Goal: Task Accomplishment & Management: Use online tool/utility

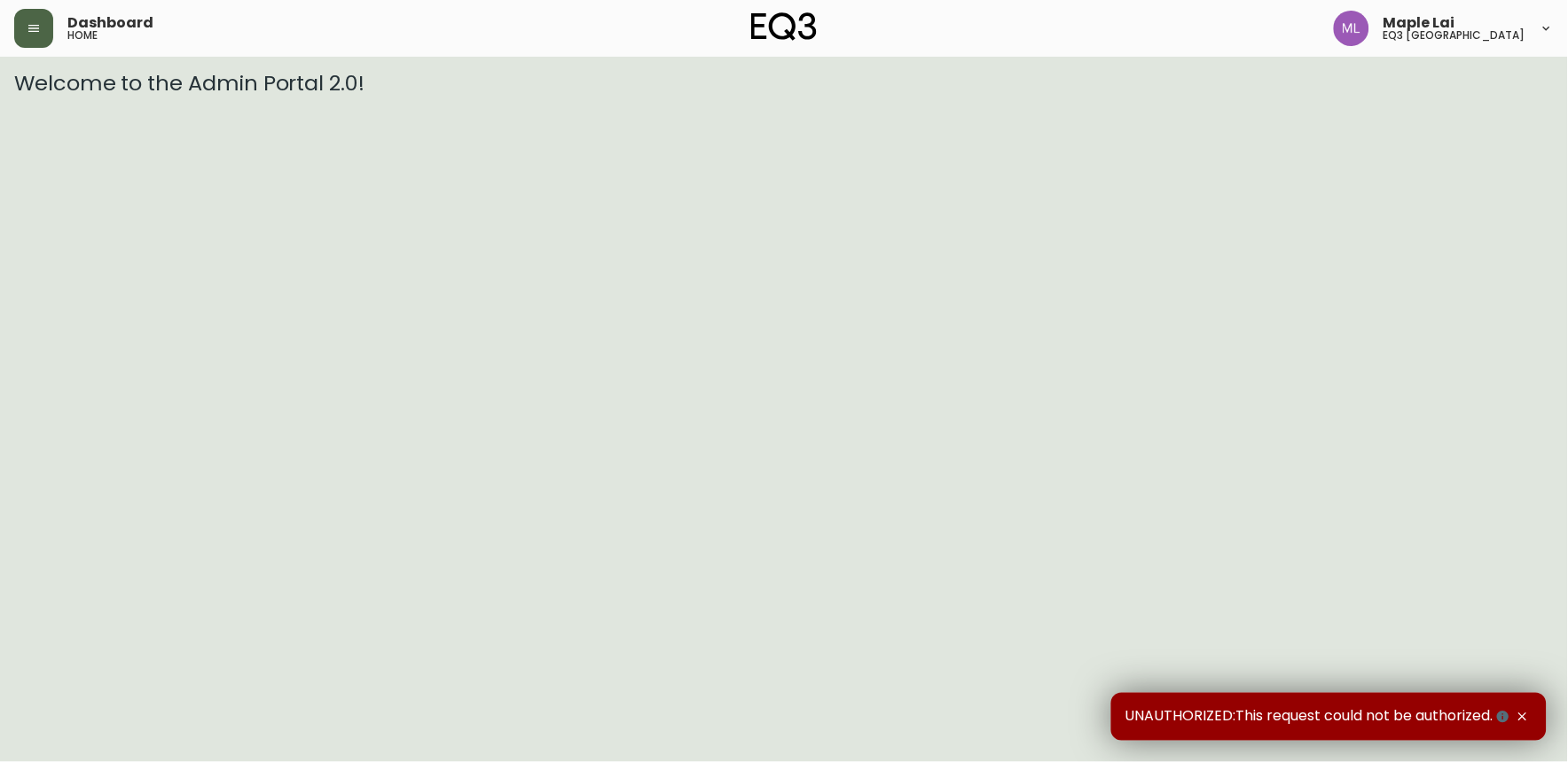
drag, startPoint x: 23, startPoint y: 29, endPoint x: 36, endPoint y: 41, distance: 17.7
click at [24, 31] on button "button" at bounding box center [33, 28] width 39 height 39
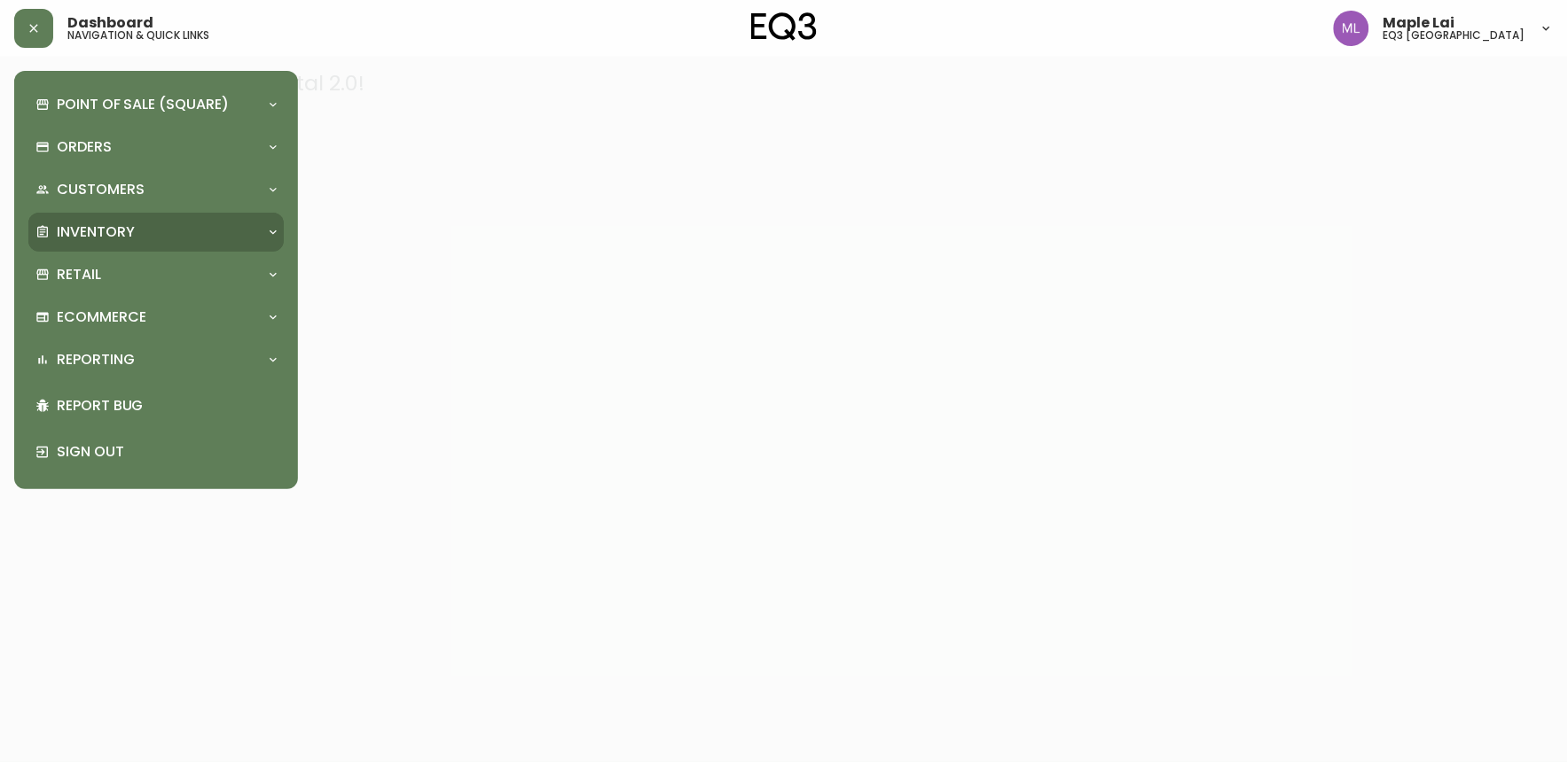
click at [121, 226] on p "Inventory" at bounding box center [96, 232] width 78 height 20
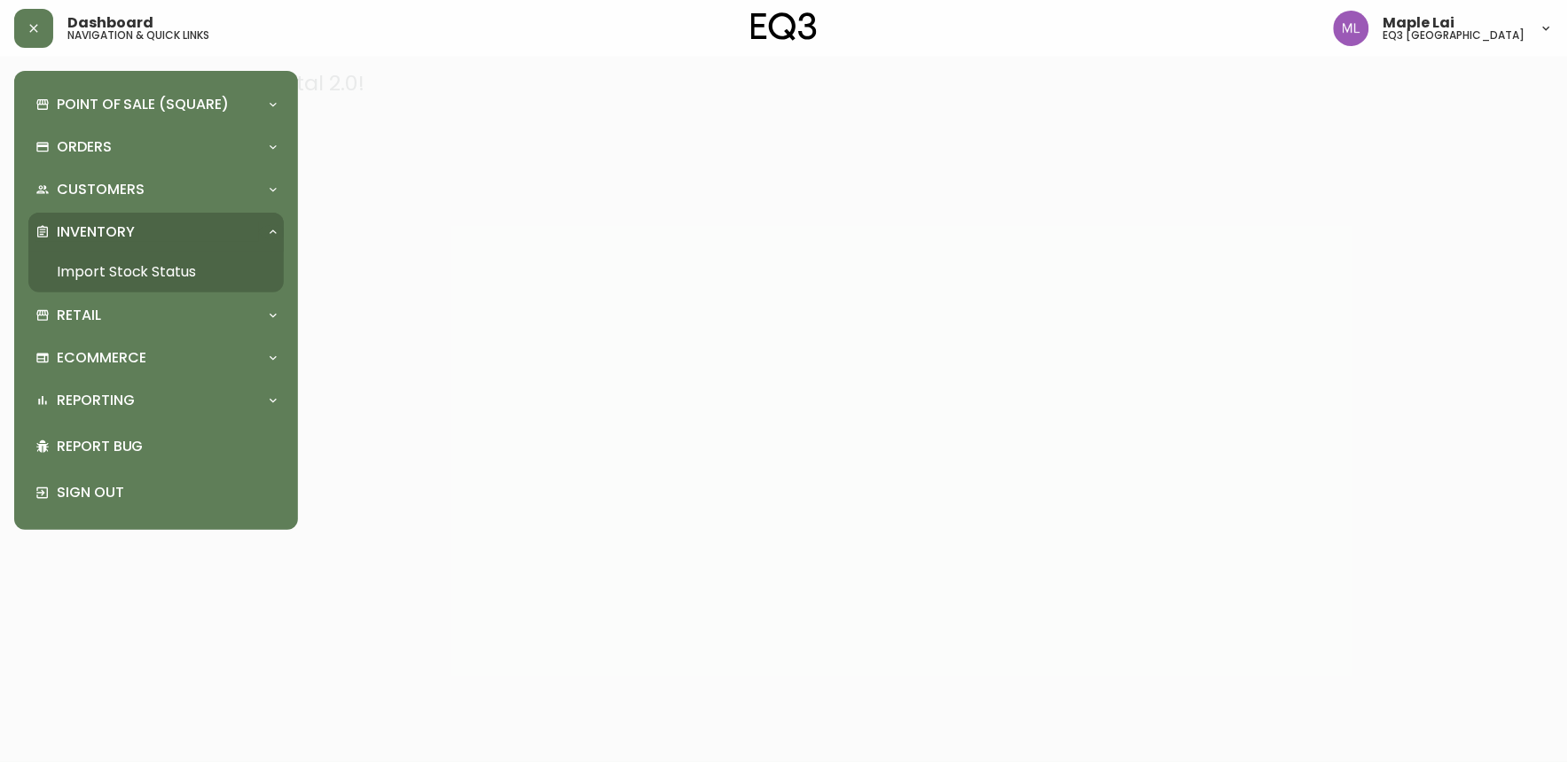
click at [145, 264] on link "Import Stock Status" at bounding box center [155, 272] width 255 height 41
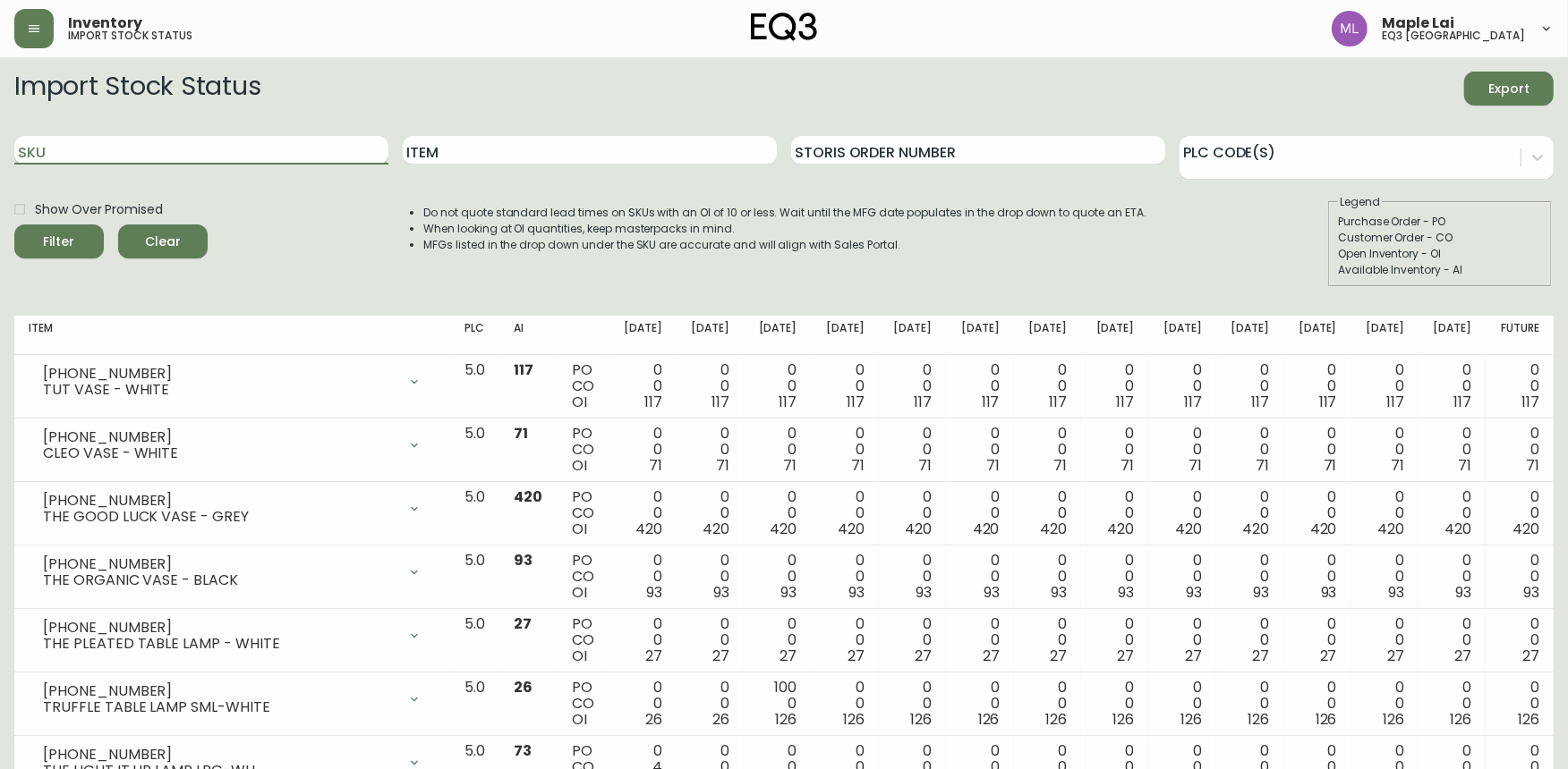
click at [290, 153] on input "SKU" at bounding box center [201, 150] width 374 height 28
paste input "[PHONE_NUMBER]"
type input "[PHONE_NUMBER]"
click at [15, 225] on button "Filter" at bounding box center [59, 241] width 89 height 34
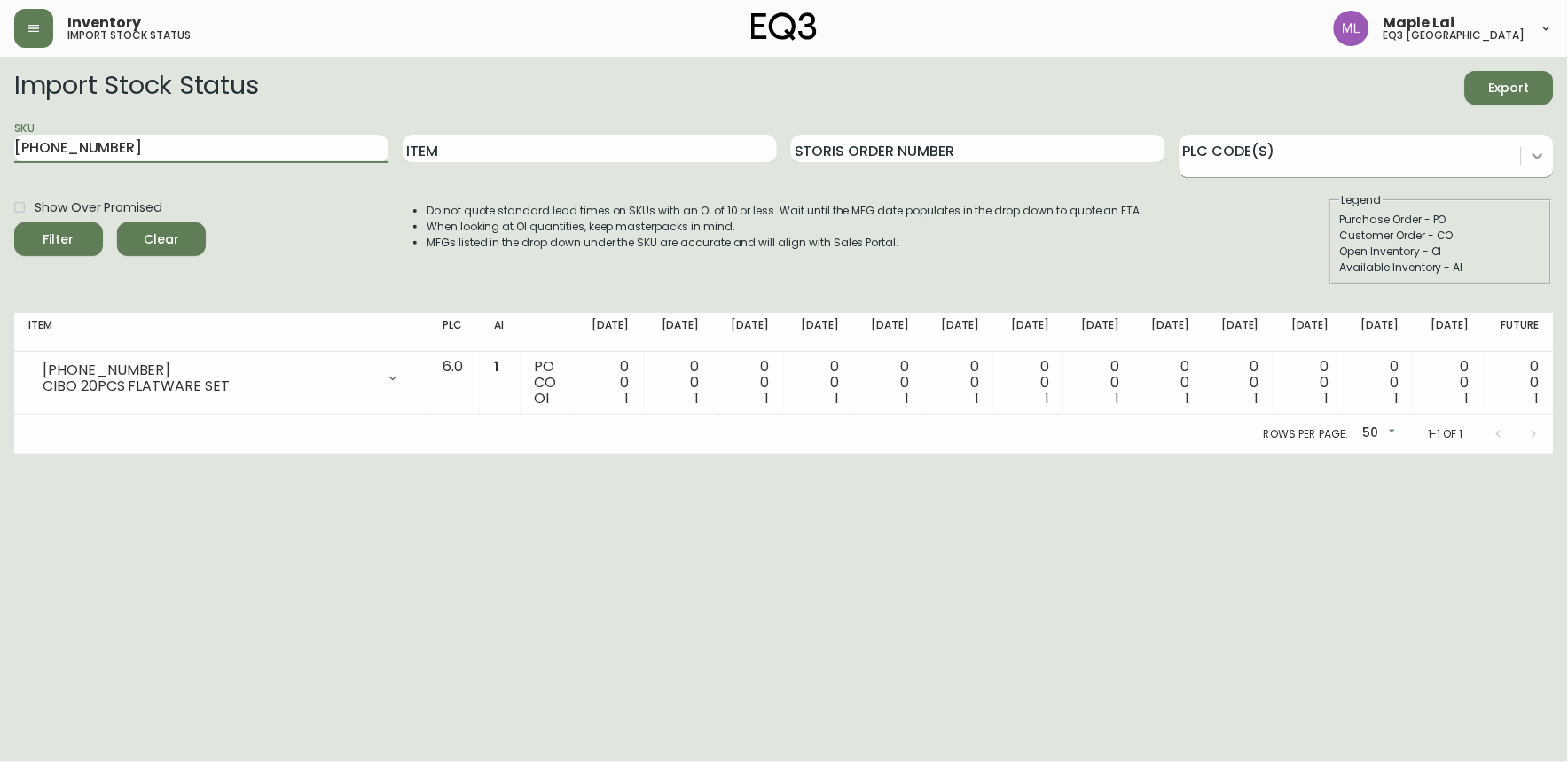
click at [1524, 147] on div at bounding box center [1537, 156] width 32 height 32
